Goal: Transaction & Acquisition: Purchase product/service

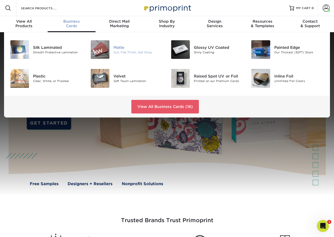
click at [118, 48] on div "Matte" at bounding box center [138, 48] width 50 height 6
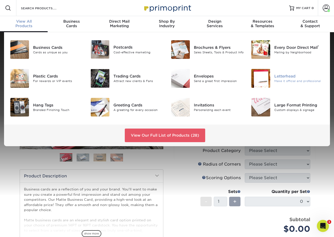
click at [297, 78] on div "Letterhead" at bounding box center [299, 77] width 50 height 6
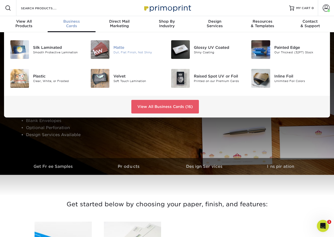
click at [121, 47] on div "Matte" at bounding box center [138, 48] width 50 height 6
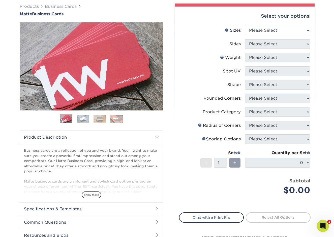
scroll to position [39, 0]
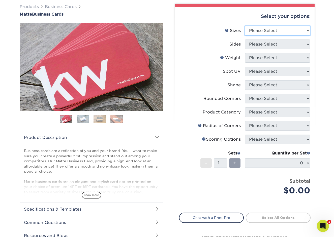
select select "2.00x3.50"
click option "2" x 3.5" - Standard" at bounding box center [0, 0] width 0 height 0
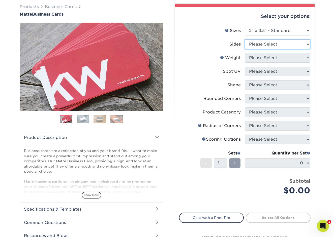
select select "13abbda7-1d64-4f25-8bb2-c179b224825d"
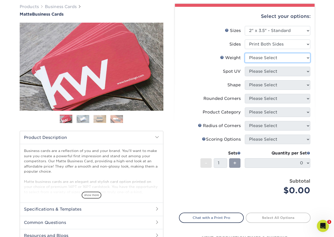
select select "16PT"
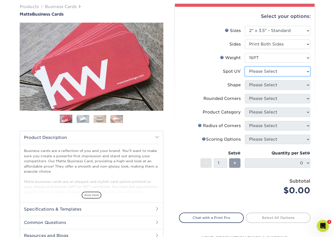
select select "3"
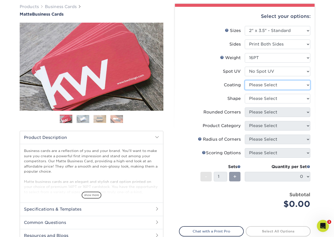
select select "121bb7b5-3b4d-429f-bd8d-bbf80e953313"
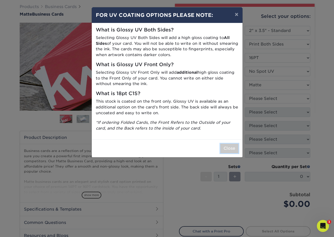
drag, startPoint x: 231, startPoint y: 148, endPoint x: 234, endPoint y: 145, distance: 4.3
click at [231, 148] on button "Close" at bounding box center [229, 149] width 18 height 10
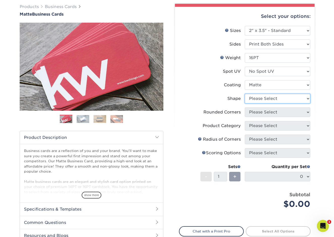
select select "standard"
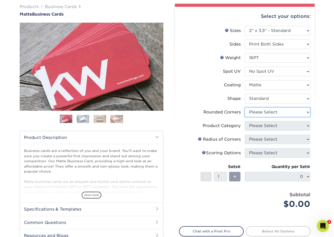
select select "0"
click option "No" at bounding box center [0, 0] width 0 height 0
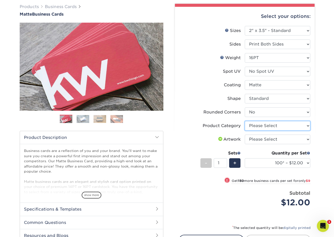
select select "3b5148f1-0588-4f88-a218-97bcfdce65c1"
click option "Business Cards" at bounding box center [0, 0] width 0 height 0
select select "upload"
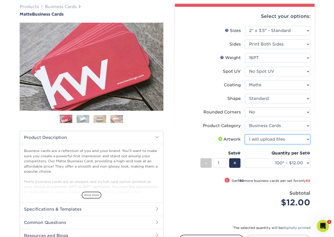
click option "I will upload files" at bounding box center [0, 0] width 0 height 0
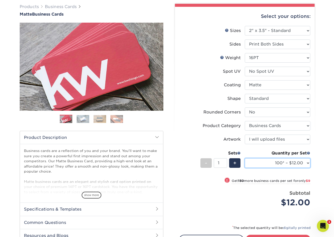
click at [245, 158] on select "100* – $12.00 250* – $21.00 500 – $42.00 1000 – $53.00 2500 – $95.00 5000 – $18…" at bounding box center [277, 163] width 65 height 10
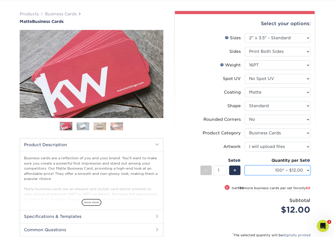
scroll to position [0, 0]
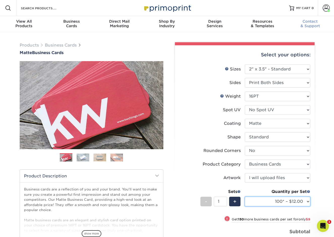
select select "100* – $12.00"
click at [327, 9] on span at bounding box center [325, 8] width 7 height 7
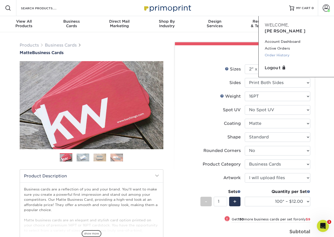
click at [282, 52] on link "Order History" at bounding box center [296, 55] width 63 height 7
click at [202, 87] on label "Sides" at bounding box center [211, 83] width 65 height 10
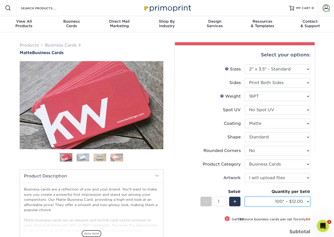
click at [245, 197] on select "100* – $12.00 250* – $21.00 500 – $42.00 1000 – $53.00 2500 – $95.00 5000 – $18…" at bounding box center [277, 202] width 65 height 10
click at [293, 207] on div "Quantity per Set 100* – $12.00 250* – $21.00 500 – $42.00 1000 – $53.00 2500 – …" at bounding box center [277, 200] width 65 height 23
click at [245, 197] on select "100* – $12.00 250* – $21.00 500 – $42.00 1000 – $53.00 2500 – $95.00 5000 – $18…" at bounding box center [277, 202] width 65 height 10
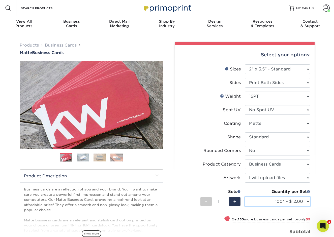
click at [245, 197] on select "100* – $12.00 250* – $21.00 500 – $42.00 1000 – $53.00 2500 – $95.00 5000 – $18…" at bounding box center [277, 202] width 65 height 10
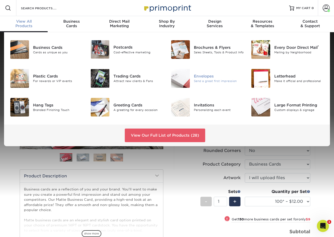
click at [204, 78] on div "Envelopes" at bounding box center [219, 77] width 50 height 6
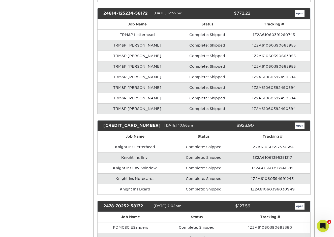
scroll to position [543, 0]
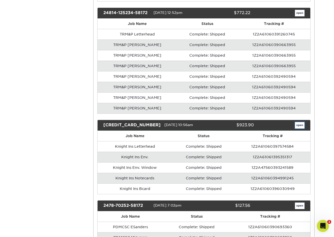
click at [300, 124] on link "open" at bounding box center [300, 125] width 10 height 7
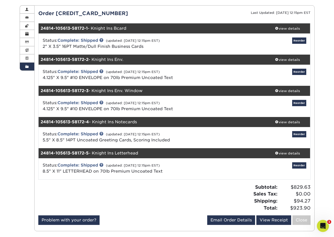
scroll to position [52, 0]
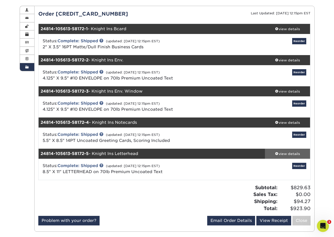
click at [283, 154] on div "view details" at bounding box center [287, 153] width 45 height 5
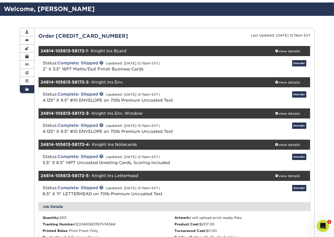
scroll to position [26, 0]
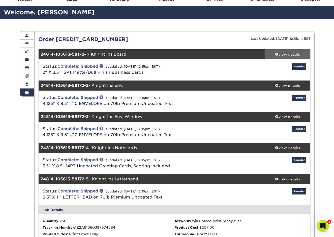
click at [290, 56] on div "view details" at bounding box center [287, 54] width 45 height 5
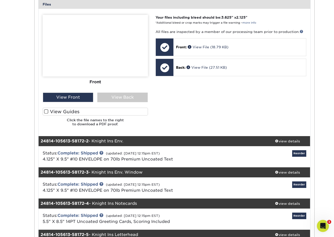
scroll to position [204, 0]
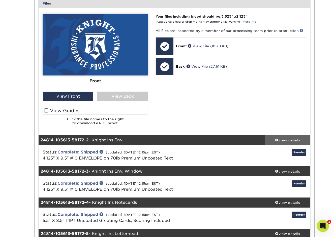
click at [291, 141] on div "view details" at bounding box center [287, 140] width 45 height 5
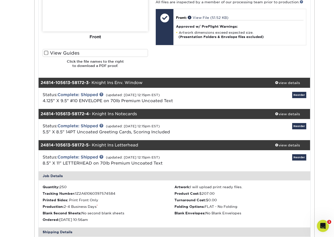
scroll to position [498, 0]
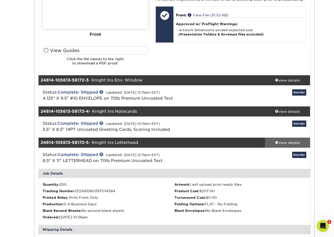
click at [291, 144] on div "view details" at bounding box center [287, 142] width 45 height 5
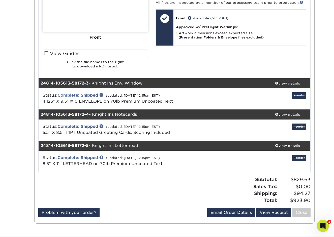
scroll to position [495, 0]
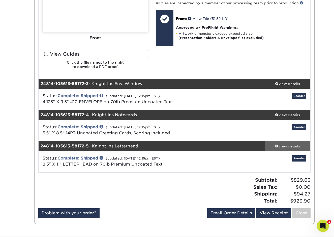
click at [298, 147] on div "view details" at bounding box center [287, 146] width 45 height 5
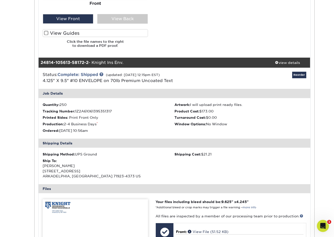
scroll to position [282, 0]
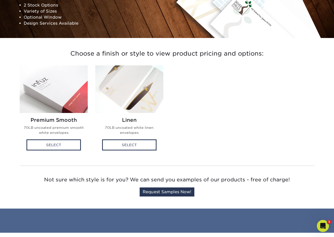
scroll to position [95, 0]
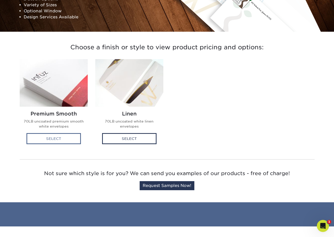
click at [55, 138] on div "Select" at bounding box center [53, 138] width 54 height 11
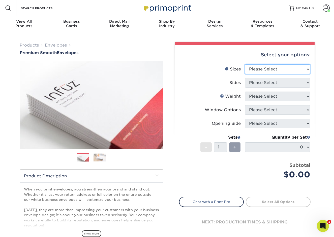
select select "4.12x9.50"
click option "4.125" x 9.5"" at bounding box center [0, 0] width 0 height 0
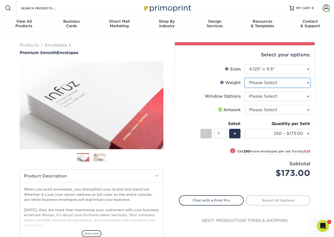
select select "70LB"
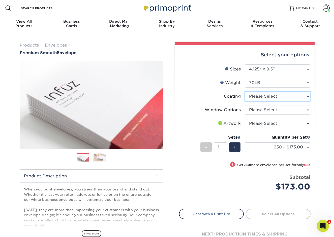
select select "3e7618de-abca-4bda-9f97-8b9129e913d8"
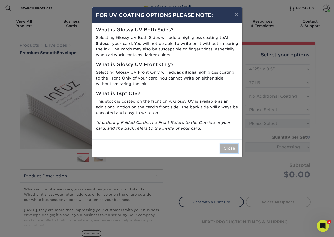
drag, startPoint x: 227, startPoint y: 147, endPoint x: 244, endPoint y: 144, distance: 16.6
click at [227, 147] on button "Close" at bounding box center [229, 149] width 18 height 10
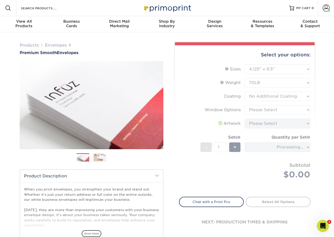
click at [268, 109] on form "Sizes Help Sizes Please Select 8.875" x 3.875" 4.125" x 9.5" 5.25" x 7.25" 9" x…" at bounding box center [245, 127] width 132 height 127
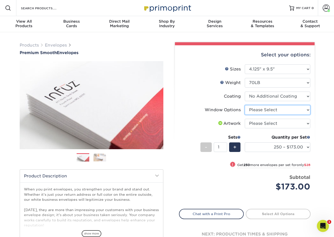
select select "1f9e9f9f-4237-4243-ba79-49052844f6e6"
click option "No Window" at bounding box center [0, 0] width 0 height 0
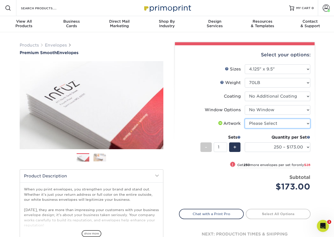
select select "upload"
click option "I will upload files" at bounding box center [0, 0] width 0 height 0
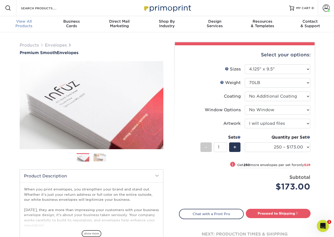
click at [22, 21] on span "View All" at bounding box center [24, 21] width 48 height 5
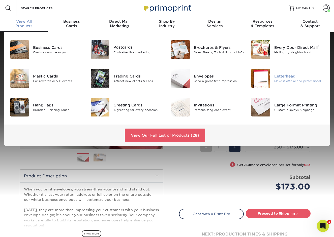
click at [277, 76] on div "Letterhead" at bounding box center [299, 77] width 50 height 6
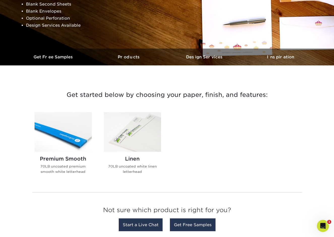
scroll to position [125, 0]
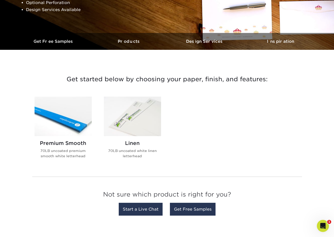
click at [48, 126] on img at bounding box center [63, 117] width 57 height 40
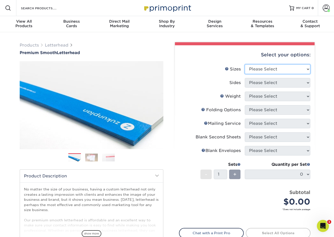
select select "8.50x11.00"
click option "8.5" x 11"" at bounding box center [0, 0] width 0 height 0
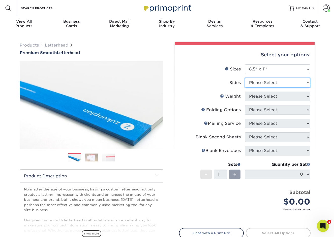
select select "32d3c223-f82c-492b-b915-ba065a00862f"
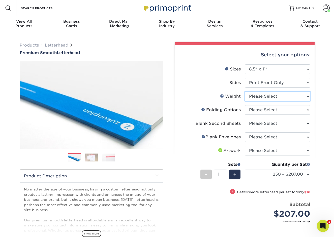
select select "70LB"
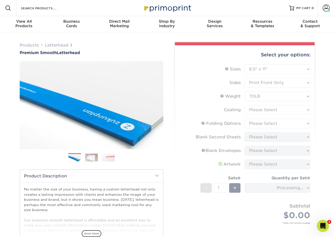
click at [274, 109] on form "Sizes Help Sizes Please Select 5.5" x 8.5" 8.5" x 11" 8.5" x 14" 11" x 17" Side…" at bounding box center [245, 150] width 132 height 172
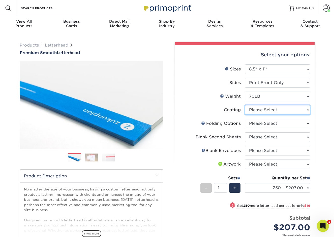
select select "3e7618de-abca-4bda-9f97-8b9129e913d8"
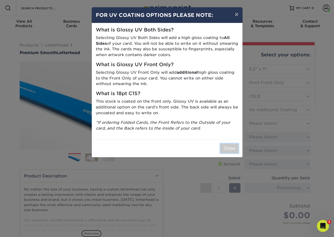
click at [228, 147] on button "Close" at bounding box center [229, 149] width 18 height 10
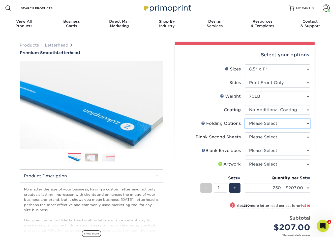
select select "9b1d5825-34d1-4721-9874-ed79abb003d7"
click option "FLAT - No Folding" at bounding box center [0, 0] width 0 height 0
select select "80c01c16-d127-4b18-b8f3-2c0f873fa65b"
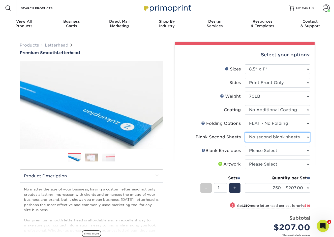
click option "No second blank sheets" at bounding box center [0, 0] width 0 height 0
select select "9f137334-7cf0-4a73-8a74-a4df662606ea"
click option "No Blank Envelopes" at bounding box center [0, 0] width 0 height 0
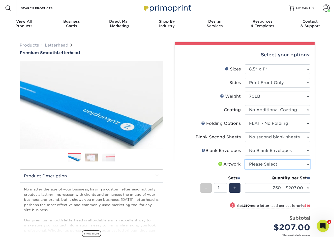
select select "upload"
click option "I will upload files" at bounding box center [0, 0] width 0 height 0
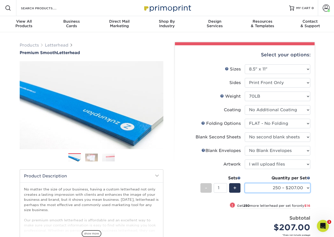
click at [245, 183] on select "250 – $207.00 500 – $223.00 1000 – $254.00 2500 – $385.00 5000 – $515.00 10000 …" at bounding box center [277, 188] width 65 height 10
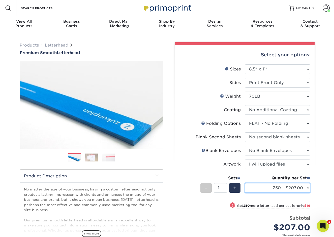
click at [245, 183] on select "250 – $207.00 500 – $223.00 1000 – $254.00 2500 – $385.00 5000 – $515.00 10000 …" at bounding box center [277, 188] width 65 height 10
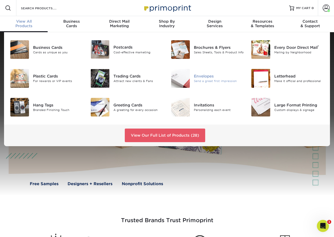
click at [211, 80] on div "Send a great first impression" at bounding box center [219, 81] width 50 height 4
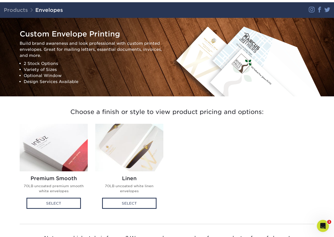
scroll to position [35, 0]
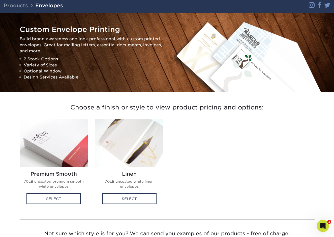
click at [69, 187] on p "70LB uncoated premium smooth white envelopes" at bounding box center [54, 184] width 60 height 10
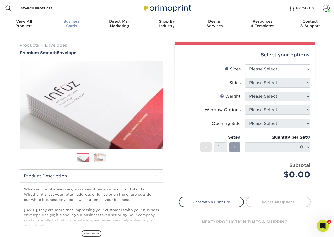
click at [81, 24] on div "Business Cards" at bounding box center [72, 23] width 48 height 9
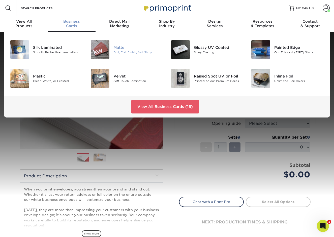
click at [106, 43] on img at bounding box center [100, 49] width 19 height 19
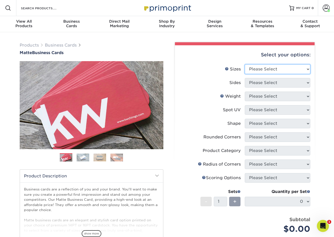
select select "2.00x3.50"
click option "2" x 3.5" - Standard" at bounding box center [0, 0] width 0 height 0
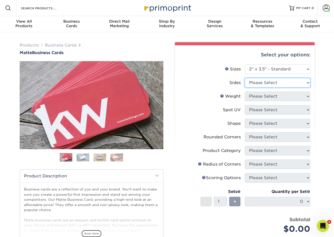
select select "13abbda7-1d64-4f25-8bb2-c179b224825d"
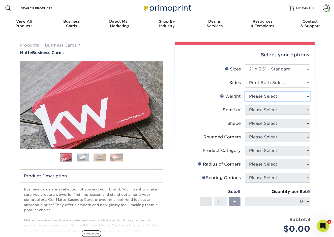
select select "16PT"
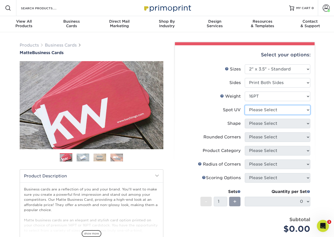
select select "3"
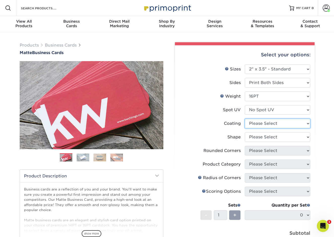
select select "121bb7b5-3b4d-429f-bd8d-bbf80e953313"
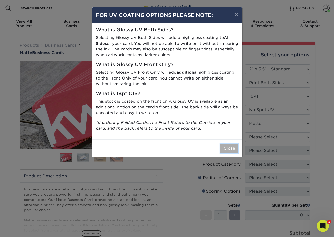
click at [231, 146] on button "Close" at bounding box center [229, 149] width 18 height 10
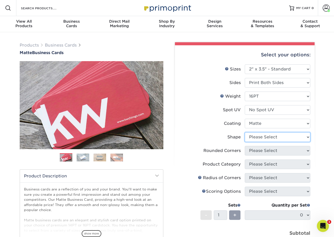
select select "standard"
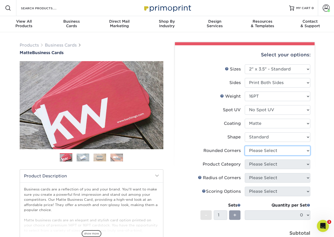
select select "0"
click option "No" at bounding box center [0, 0] width 0 height 0
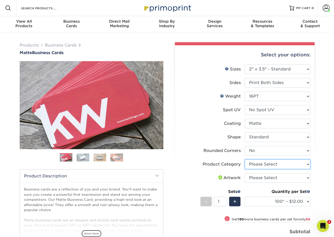
select select "3b5148f1-0588-4f88-a218-97bcfdce65c1"
click option "Business Cards" at bounding box center [0, 0] width 0 height 0
select select "upload"
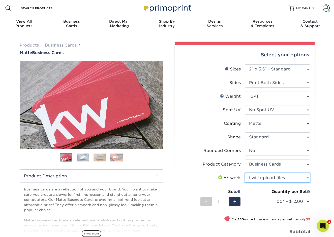
click option "I will upload files" at bounding box center [0, 0] width 0 height 0
click at [245, 197] on select "100* – $12.00 250* – $21.00 500 – $42.00 1000 – $53.00 2500 – $95.00 5000 – $18…" at bounding box center [277, 202] width 65 height 10
